Goal: Check status: Check status

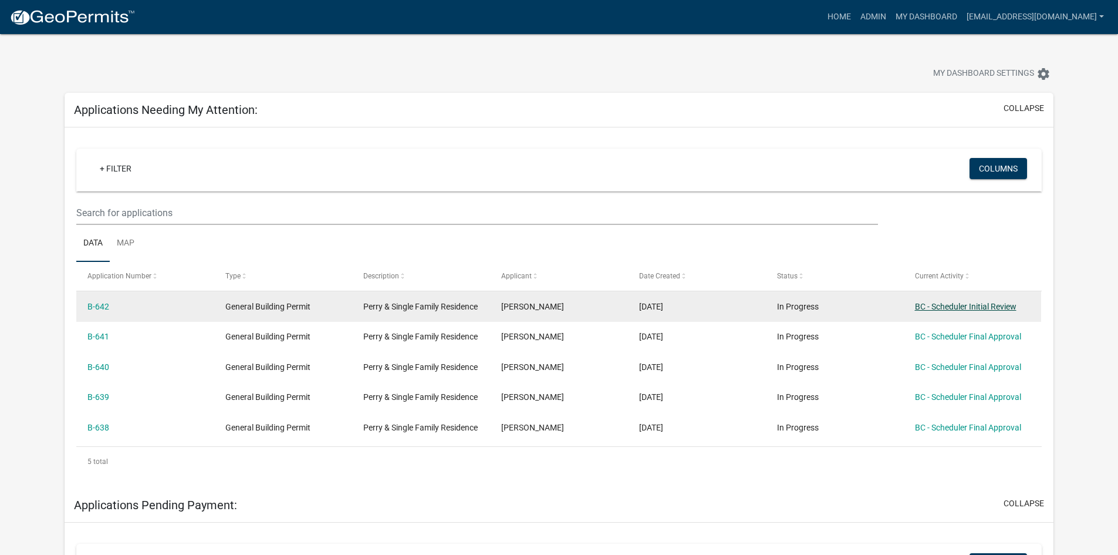
click at [969, 308] on link "BC - Scheduler Initial Review" at bounding box center [966, 306] width 102 height 9
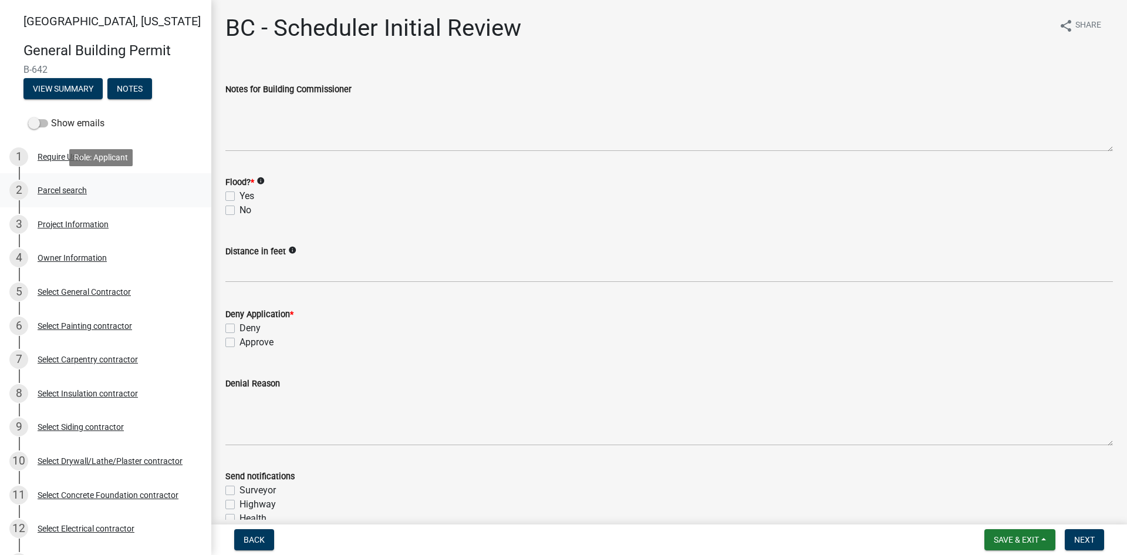
click at [69, 189] on div "Parcel search" at bounding box center [62, 190] width 49 height 8
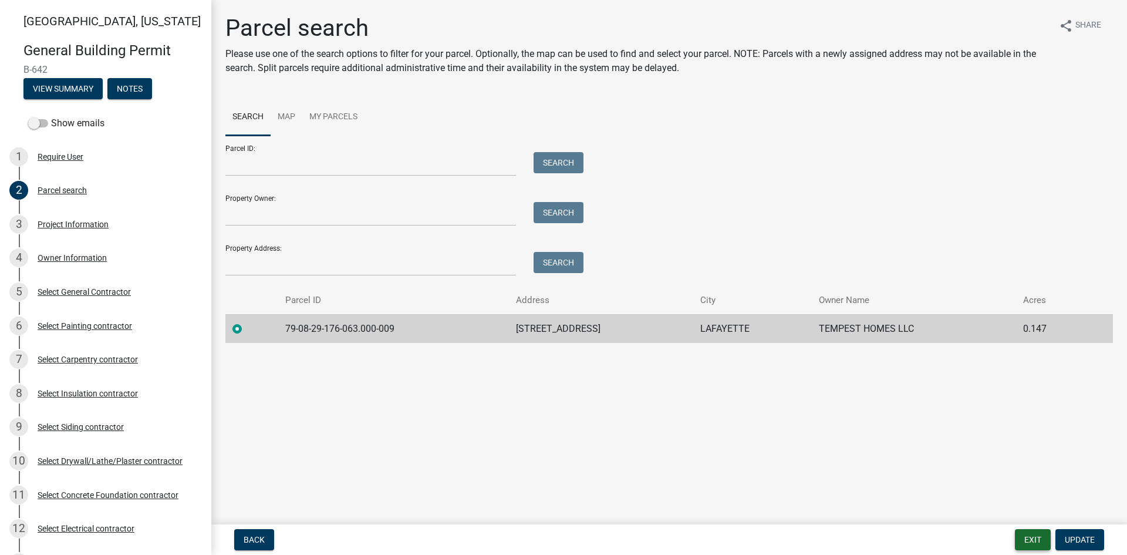
click at [1036, 544] on button "Exit" at bounding box center [1033, 539] width 36 height 21
